Goal: Communication & Community: Answer question/provide support

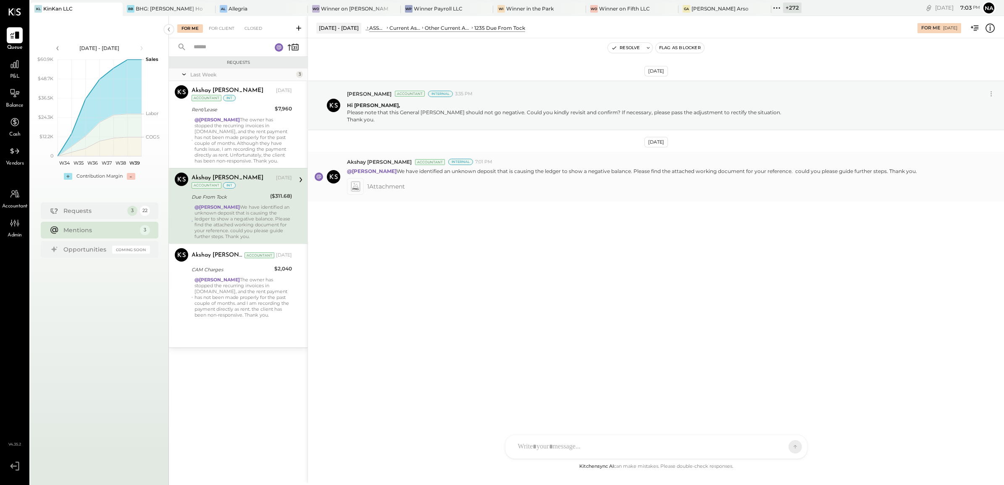
click at [358, 186] on icon at bounding box center [355, 186] width 9 height 10
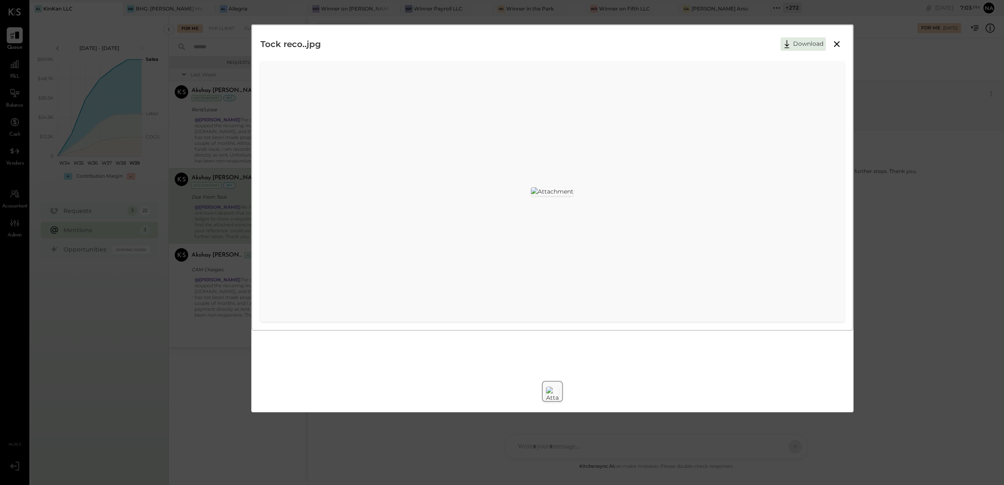
click at [874, 236] on div "Tock reco..jpg Download" at bounding box center [502, 242] width 1004 height 485
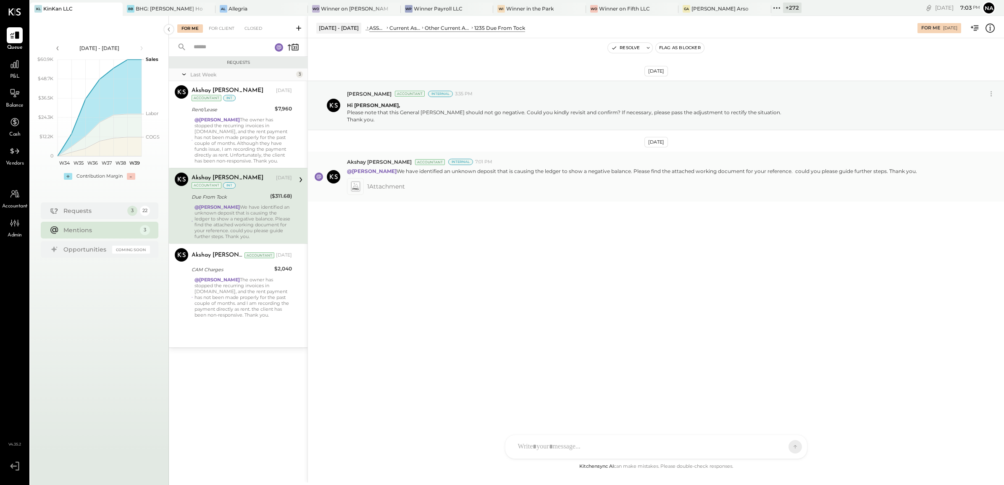
click at [355, 186] on icon at bounding box center [355, 186] width 9 height 10
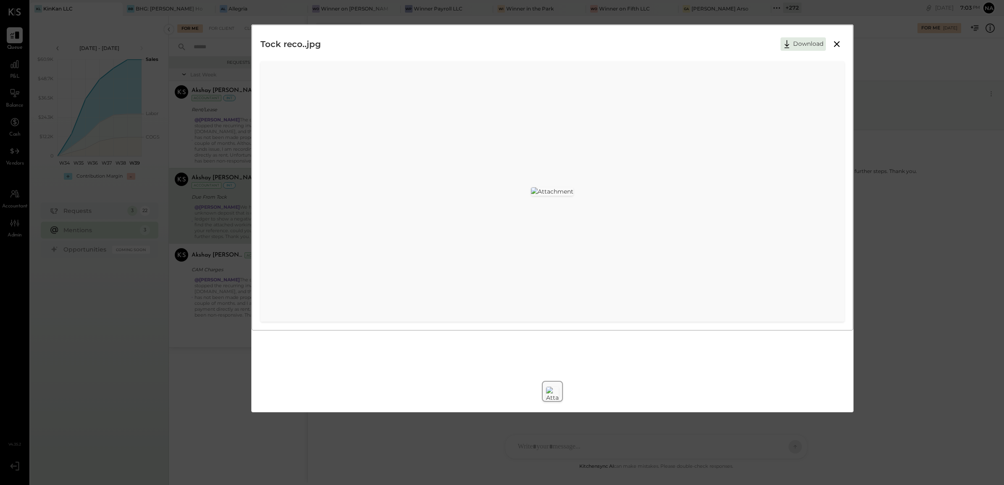
click at [882, 215] on div "Tock reco..jpg Download" at bounding box center [502, 242] width 1004 height 485
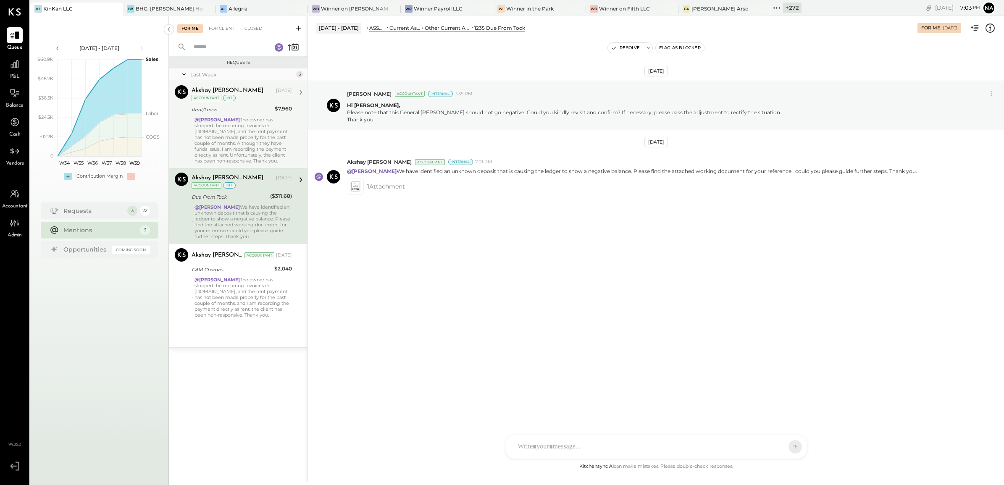
click at [219, 129] on div "@[PERSON_NAME] The owner has stopped the recurring invoices in [DOMAIN_NAME], a…" at bounding box center [242, 140] width 97 height 47
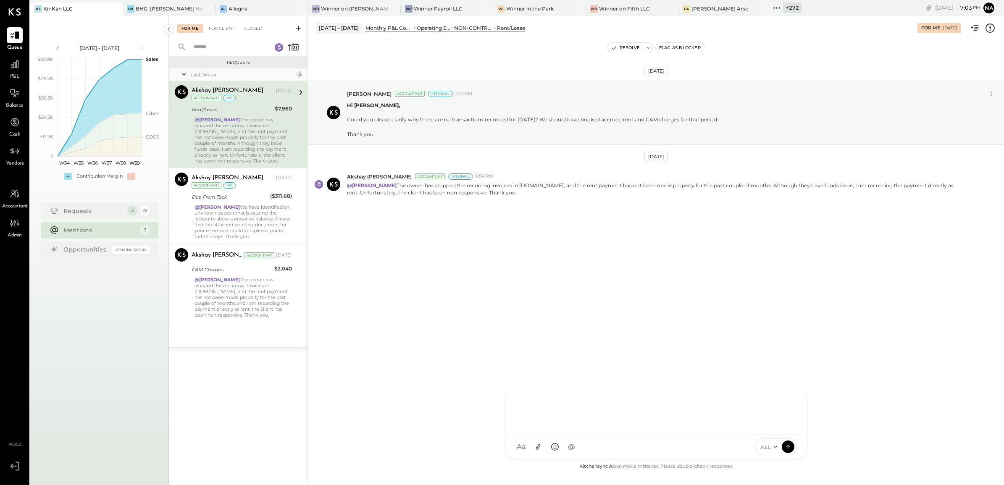
click at [569, 452] on div "N Nan AK [PERSON_NAME] MG [PERSON_NAME] AR [PERSON_NAME] AP [PERSON_NAME] JS [P…" at bounding box center [656, 424] width 302 height 70
drag, startPoint x: 525, startPoint y: 406, endPoint x: 549, endPoint y: 423, distance: 29.0
click at [549, 423] on div "**********" at bounding box center [656, 411] width 285 height 34
click at [519, 402] on div "**********" at bounding box center [656, 411] width 285 height 34
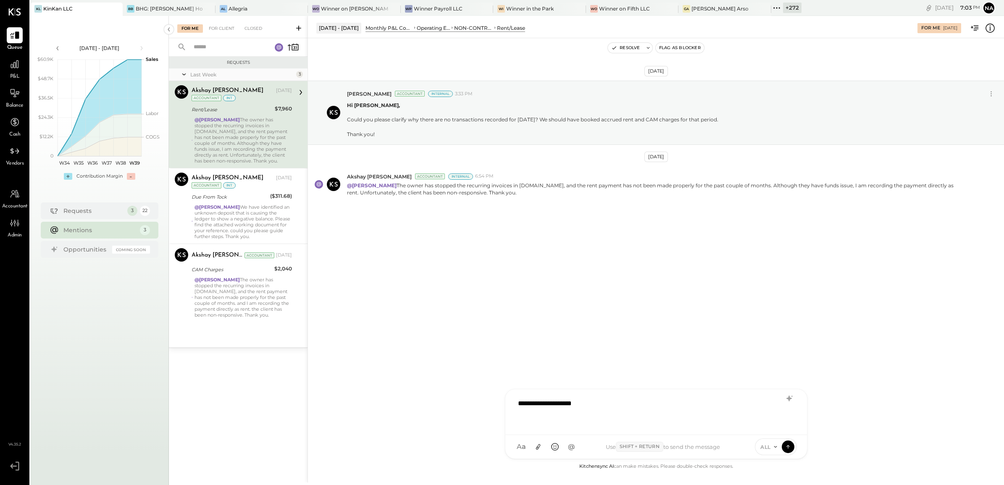
click at [526, 402] on div "**********" at bounding box center [656, 411] width 285 height 34
click at [775, 446] on icon at bounding box center [775, 447] width 7 height 7
click at [772, 423] on div "INTERNAL" at bounding box center [780, 426] width 50 height 14
click at [788, 444] on icon at bounding box center [788, 446] width 8 height 8
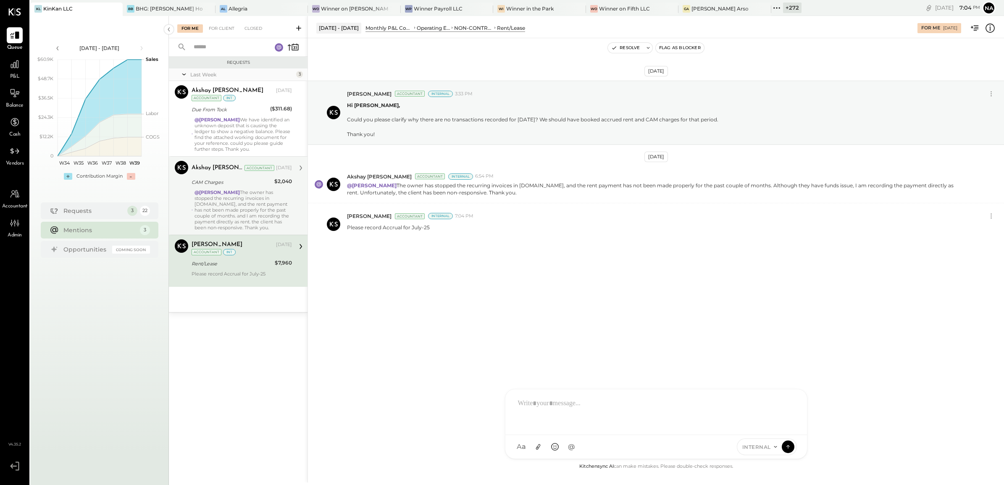
click at [276, 213] on div "@[PERSON_NAME] The owner has stopped the recurring invoices in [DOMAIN_NAME], a…" at bounding box center [242, 209] width 97 height 41
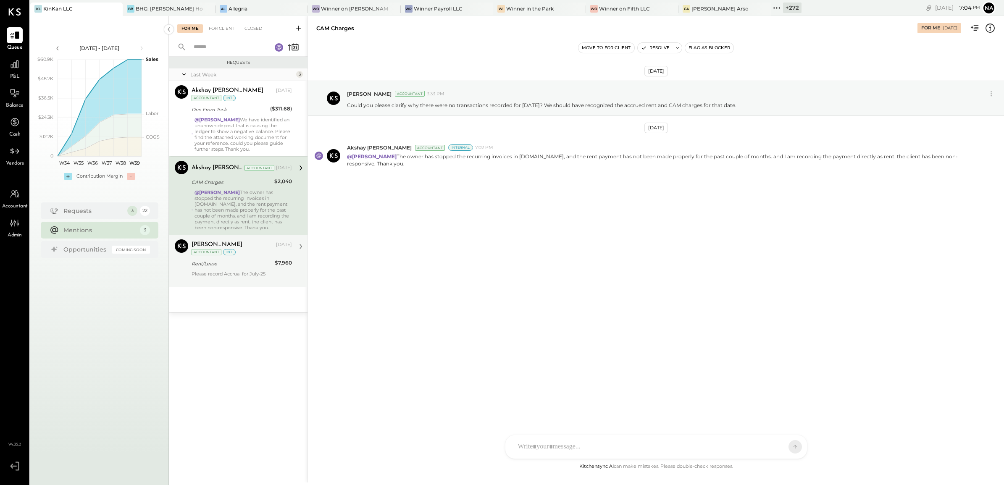
click at [261, 271] on div "[PERSON_NAME] [DATE] Accountant int Rent/Lease $7,960 Please record Accrual for…" at bounding box center [242, 260] width 100 height 43
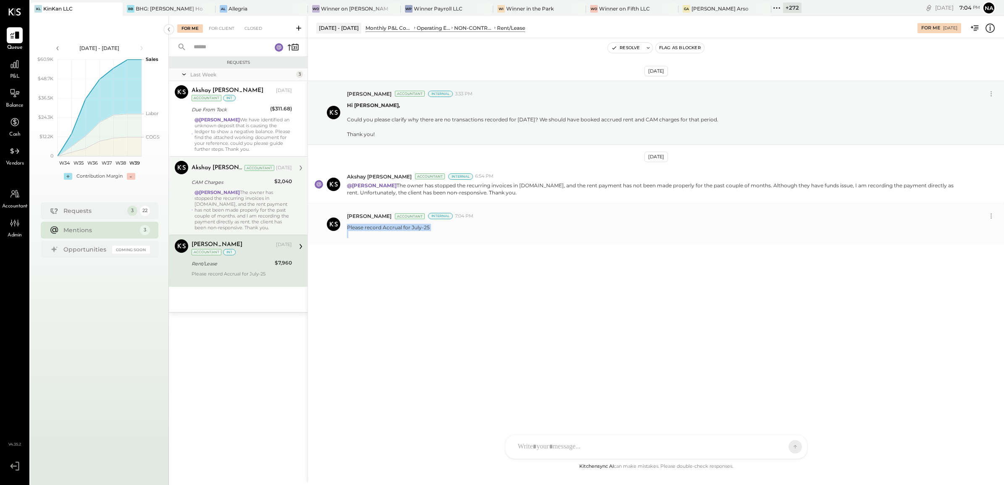
drag, startPoint x: 347, startPoint y: 229, endPoint x: 456, endPoint y: 237, distance: 109.9
click at [456, 237] on div "Please record Accrual for July-25" at bounding box center [672, 230] width 650 height 16
copy p "Please record Accrual for July-25"
click at [235, 208] on div "@[PERSON_NAME] The owner has stopped the recurring invoices in [DOMAIN_NAME], a…" at bounding box center [242, 209] width 97 height 41
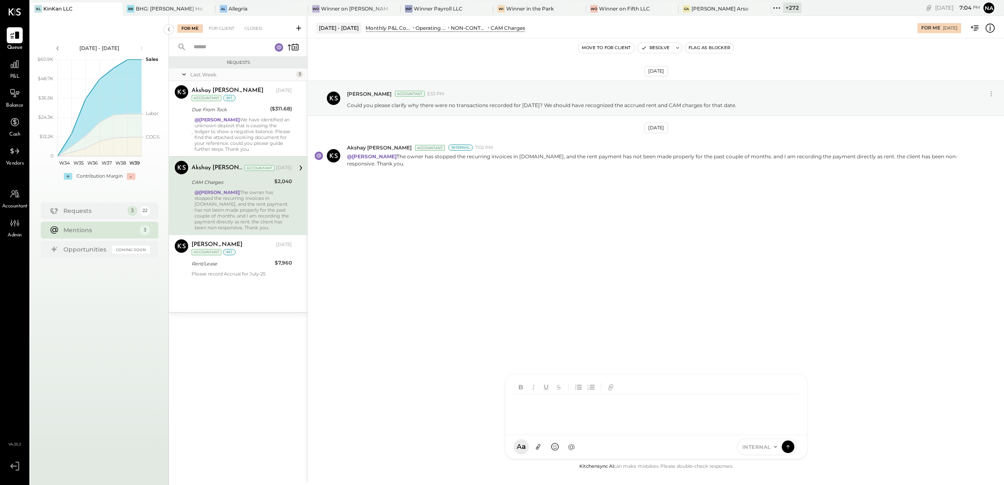
click at [604, 435] on div at bounding box center [656, 404] width 302 height 61
click at [790, 443] on icon at bounding box center [788, 446] width 8 height 8
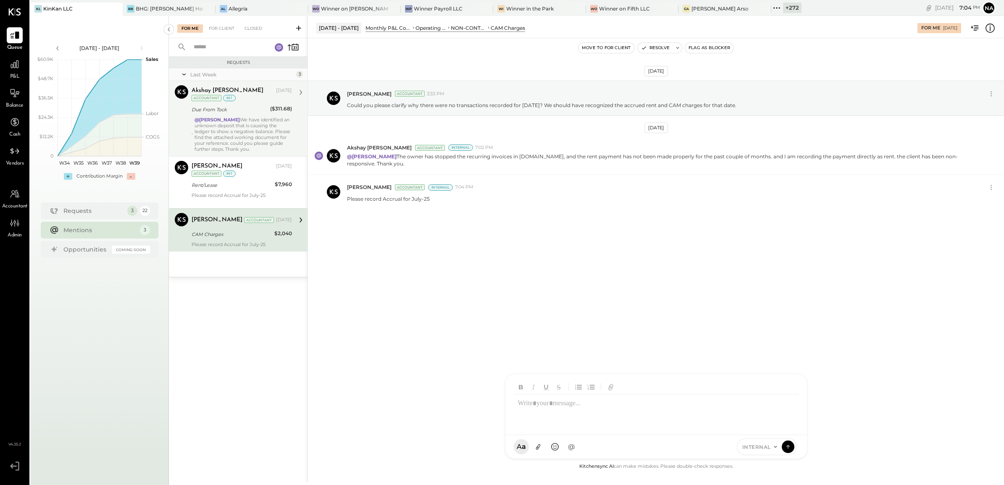
click at [222, 137] on div "@[PERSON_NAME] We have identified an unknown deposit that is causing the ledger…" at bounding box center [242, 134] width 97 height 35
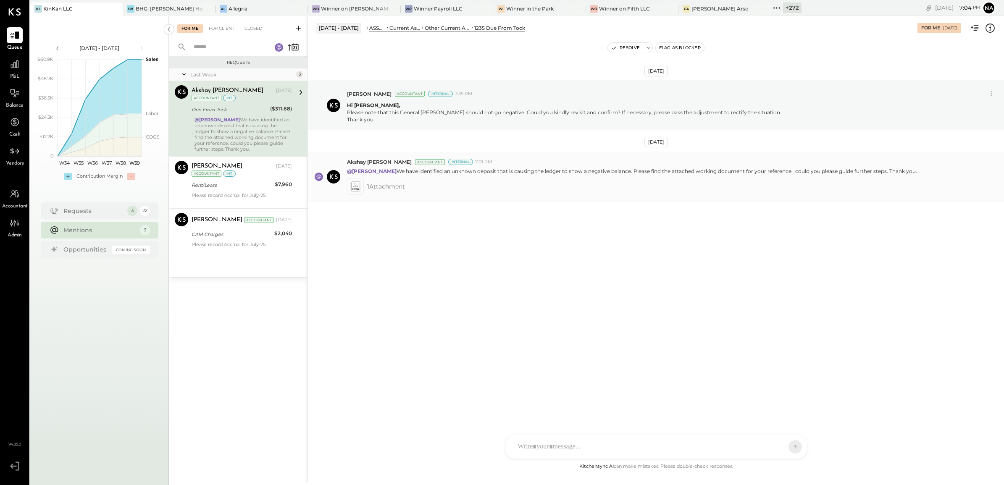
click at [359, 188] on icon at bounding box center [355, 186] width 9 height 10
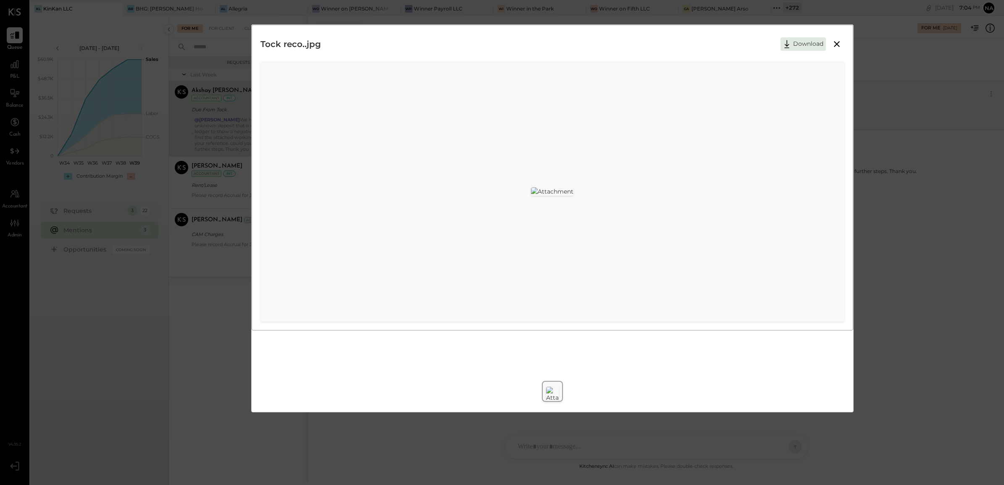
click at [771, 202] on div at bounding box center [552, 192] width 580 height 22
click at [754, 202] on div at bounding box center [552, 192] width 580 height 22
click at [767, 425] on div "Tock reco..jpg Download" at bounding box center [502, 242] width 1004 height 485
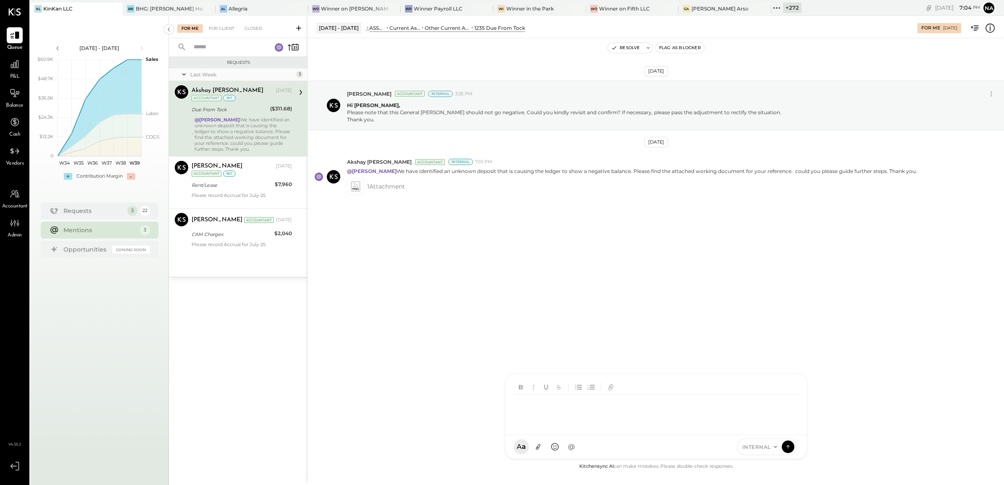
click at [559, 444] on div "N Nan AK [PERSON_NAME] MG [PERSON_NAME] AR [PERSON_NAME] AP [PERSON_NAME] JS [P…" at bounding box center [656, 416] width 302 height 85
